Goal: Find contact information: Find contact information

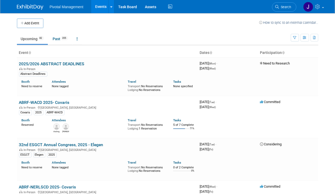
click at [284, 9] on link "Search" at bounding box center [284, 6] width 24 height 9
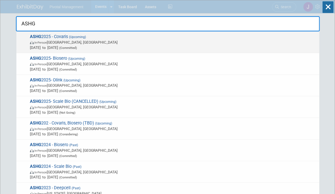
type input "ASHG"
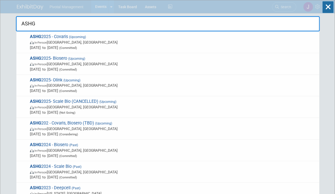
click at [176, 35] on span "ASHG 2025 - Covaris (Upcoming) In-Person [GEOGRAPHIC_DATA], [GEOGRAPHIC_DATA] […" at bounding box center [172, 42] width 289 height 16
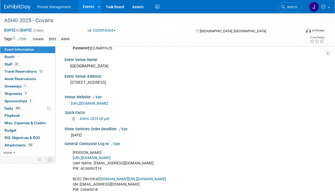
scroll to position [450, 0]
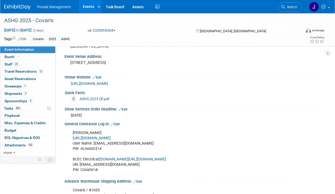
click at [111, 136] on link "[URL][DOMAIN_NAME]" at bounding box center [92, 138] width 38 height 5
click at [126, 141] on div "Freeman https://www.freemanco.com/store/ User Name: lclark@covaris.com PW: Acou…" at bounding box center [171, 152] width 204 height 48
drag, startPoint x: 127, startPoint y: 140, endPoint x: 93, endPoint y: 140, distance: 33.9
click at [93, 140] on div "Freeman https://www.freemanco.com/store/ User Name: lclark@covaris.com PW: Acou…" at bounding box center [171, 152] width 204 height 48
copy div "lclark@covaris.com"
